Goal: Check status: Check status

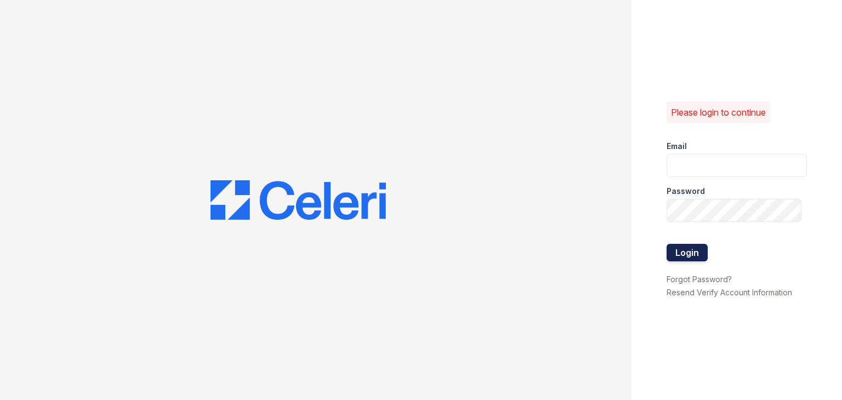
type input "[EMAIL_ADDRESS][DOMAIN_NAME]"
click at [693, 252] on button "Login" at bounding box center [687, 253] width 41 height 18
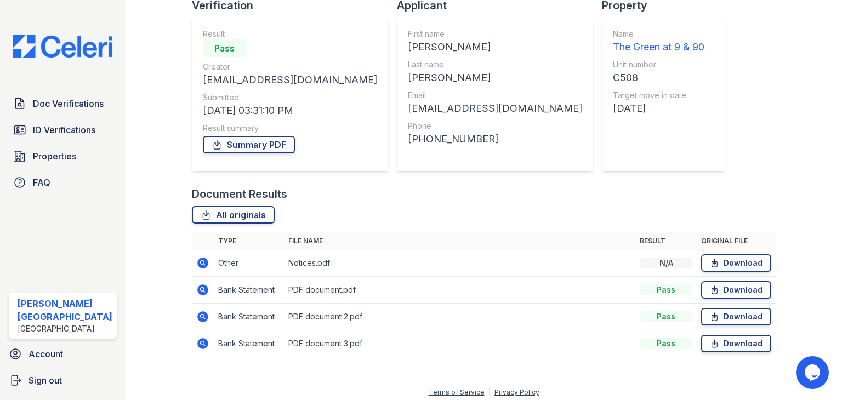
scroll to position [119, 0]
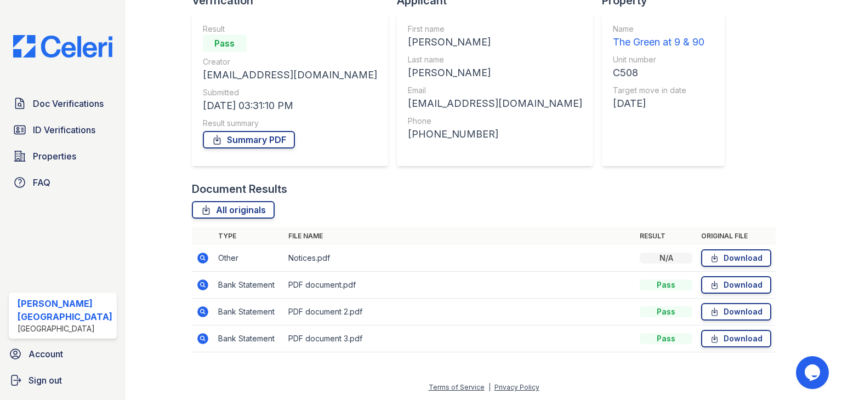
click at [202, 257] on icon at bounding box center [202, 258] width 11 height 11
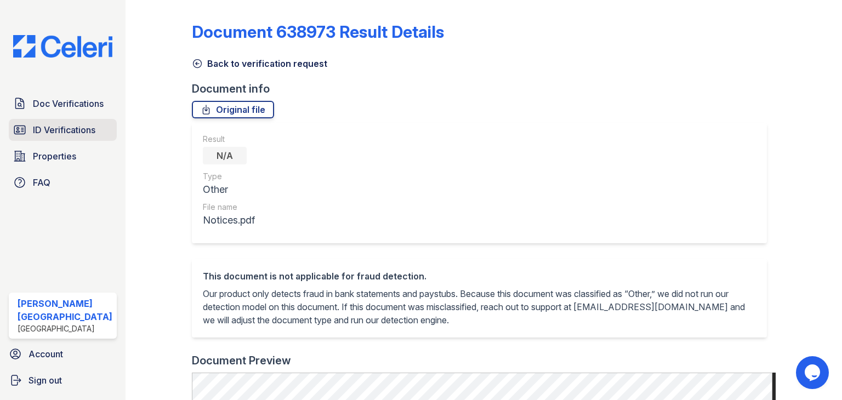
click at [76, 132] on span "ID Verifications" at bounding box center [64, 129] width 62 height 13
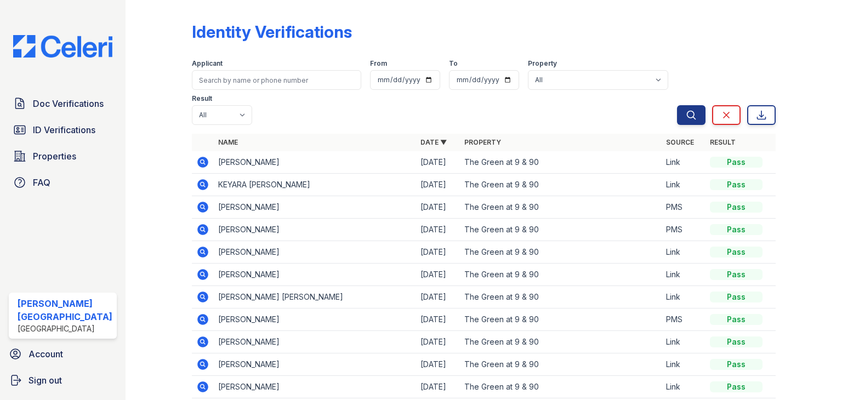
click at [200, 183] on icon at bounding box center [202, 184] width 11 height 11
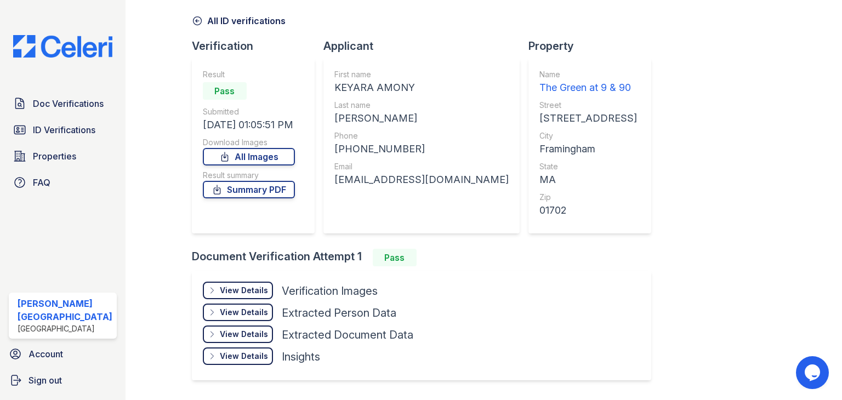
scroll to position [55, 0]
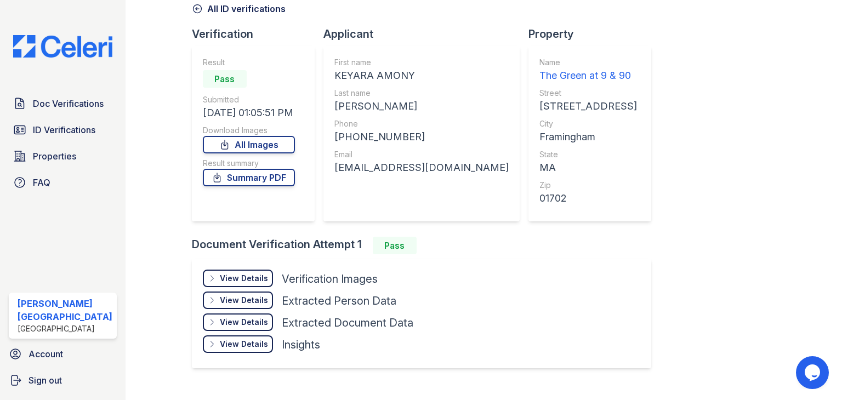
click at [240, 282] on div "View Details" at bounding box center [244, 278] width 48 height 11
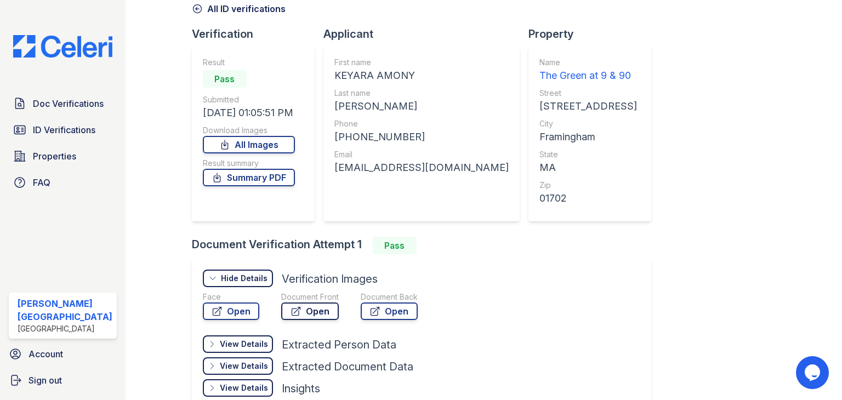
click at [309, 314] on link "Open" at bounding box center [310, 312] width 58 height 18
click at [81, 98] on span "Doc Verifications" at bounding box center [68, 103] width 71 height 13
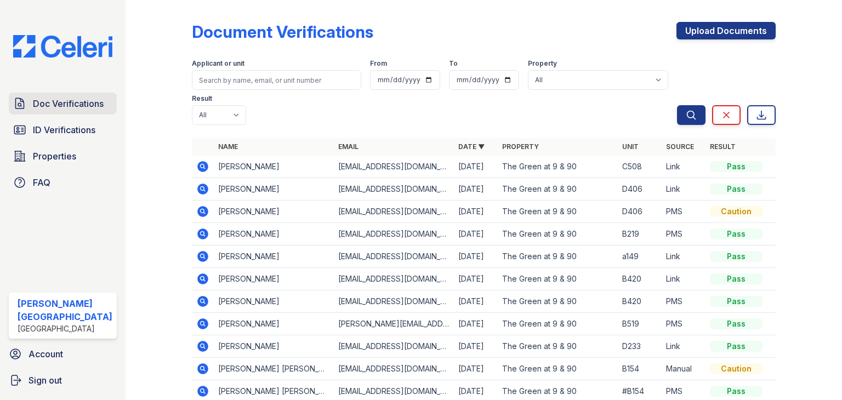
click at [91, 106] on span "Doc Verifications" at bounding box center [68, 103] width 71 height 13
